Goal: Find specific page/section: Find specific page/section

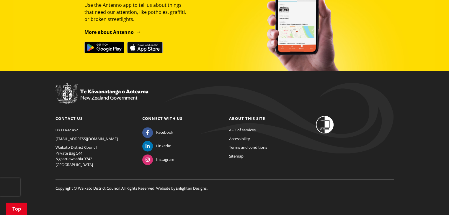
scroll to position [895, 0]
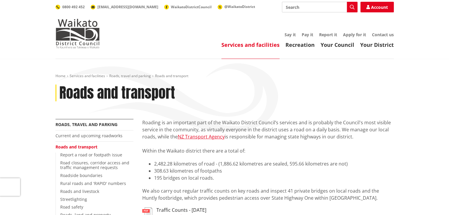
click at [306, 7] on input "Search" at bounding box center [320, 7] width 76 height 11
type input "darren laycock"
click at [355, 9] on button "Search" at bounding box center [352, 7] width 11 height 11
